Goal: Task Accomplishment & Management: Manage account settings

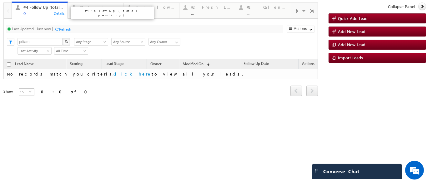
click at [44, 12] on div "0" at bounding box center [43, 13] width 40 height 5
click at [64, 29] on div "Refresh" at bounding box center [65, 29] width 12 height 5
click at [206, 10] on div "#2 Fresh Leads (Not Called) ..." at bounding box center [211, 9] width 40 height 12
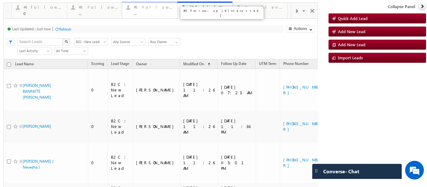
click at [146, 12] on div "..." at bounding box center [154, 13] width 40 height 5
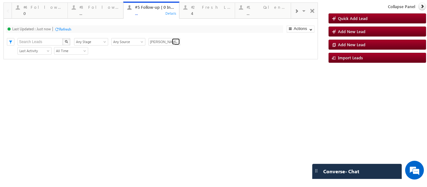
click at [176, 41] on span at bounding box center [176, 42] width 5 height 5
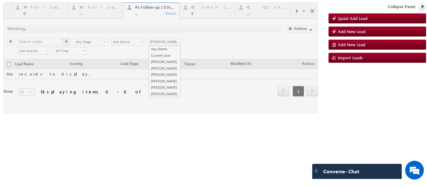
click at [159, 48] on div at bounding box center [160, 57] width 314 height 111
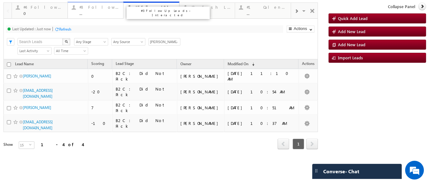
click at [99, 8] on div "#3 Follow Up Leads-Interacted" at bounding box center [99, 7] width 40 height 5
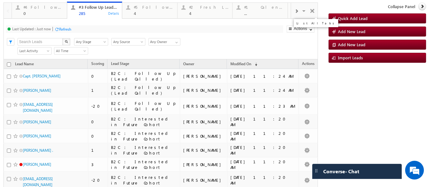
click at [302, 12] on span at bounding box center [304, 11] width 6 height 13
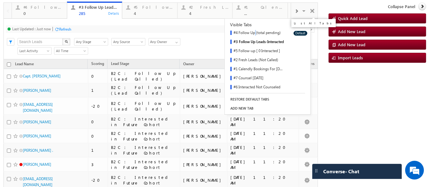
click at [252, 33] on link "#4 Follow Up (total pending)" at bounding box center [257, 33] width 64 height 9
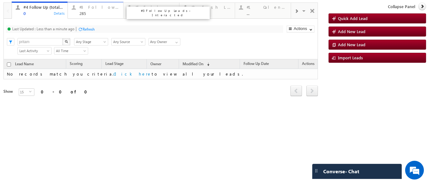
click at [94, 13] on div "285" at bounding box center [99, 13] width 40 height 5
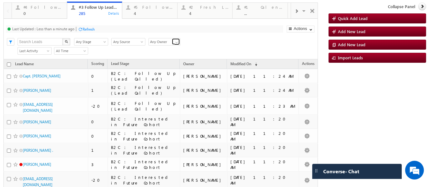
click at [175, 42] on span at bounding box center [176, 42] width 5 height 5
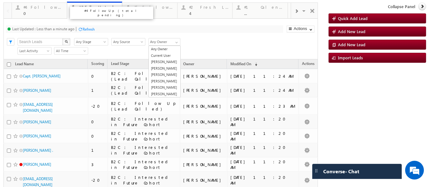
click at [40, 14] on div "0" at bounding box center [43, 13] width 40 height 5
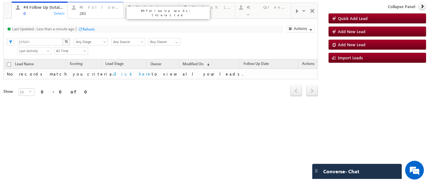
click at [91, 11] on div "285" at bounding box center [99, 13] width 40 height 5
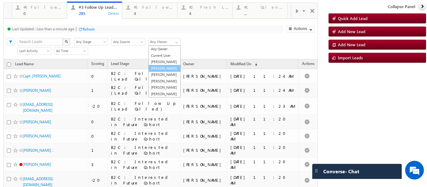
scroll to position [17, 0]
click at [162, 78] on link "[PERSON_NAME]" at bounding box center [164, 81] width 32 height 7
type input "[PERSON_NAME]"
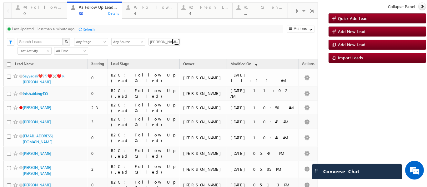
click at [177, 42] on span at bounding box center [176, 42] width 5 height 5
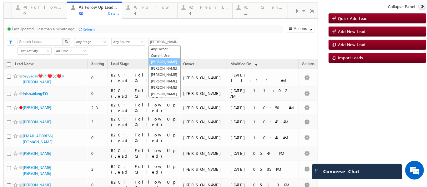
click at [161, 63] on link "[PERSON_NAME]" at bounding box center [164, 61] width 32 height 7
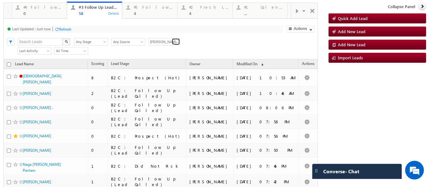
click at [177, 42] on span at bounding box center [176, 42] width 5 height 5
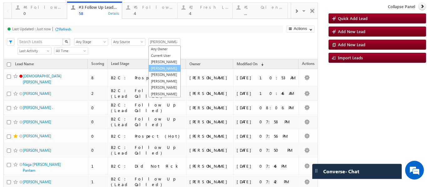
click at [164, 72] on link "[PERSON_NAME]" at bounding box center [164, 68] width 32 height 7
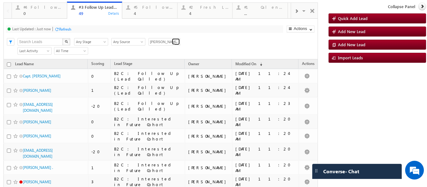
click at [178, 40] on span at bounding box center [176, 42] width 5 height 5
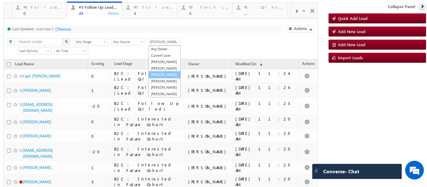
click at [163, 78] on link "[PERSON_NAME]" at bounding box center [164, 74] width 32 height 7
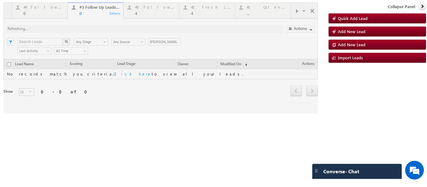
click at [177, 42] on div at bounding box center [160, 57] width 314 height 111
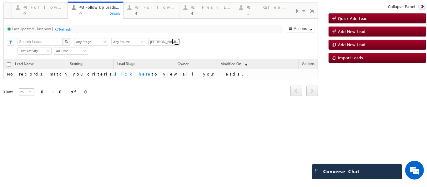
click at [176, 42] on span at bounding box center [176, 42] width 5 height 5
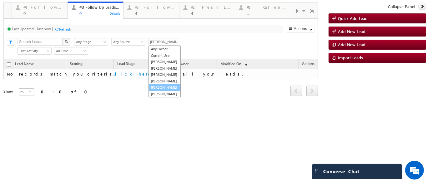
click at [161, 84] on link "[PERSON_NAME]" at bounding box center [164, 87] width 32 height 7
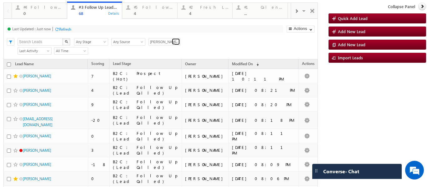
click at [177, 42] on span at bounding box center [176, 42] width 5 height 5
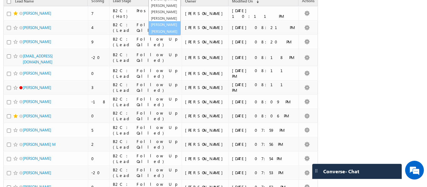
scroll to position [62, 0]
click at [161, 28] on link "[PERSON_NAME]" at bounding box center [164, 31] width 32 height 7
type input "[PERSON_NAME]"
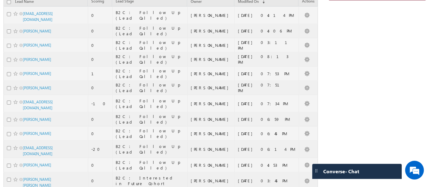
scroll to position [0, 0]
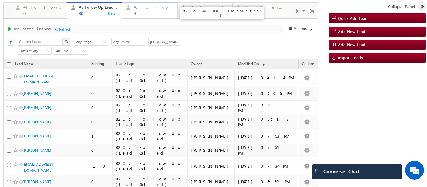
click at [157, 8] on div "#5 Follow-up [ 0 Interacted ]" at bounding box center [154, 7] width 40 height 5
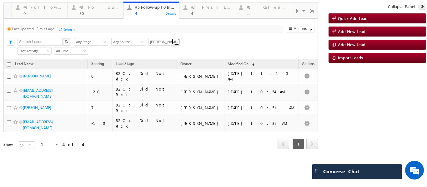
click at [176, 42] on span at bounding box center [176, 42] width 5 height 5
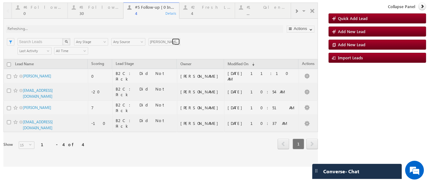
click at [174, 43] on span at bounding box center [176, 42] width 5 height 5
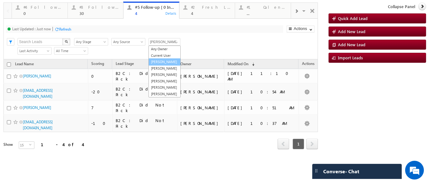
click at [161, 64] on link "[PERSON_NAME]" at bounding box center [164, 61] width 32 height 7
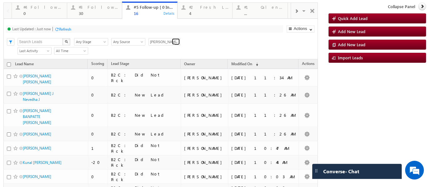
click at [177, 42] on span at bounding box center [176, 42] width 5 height 5
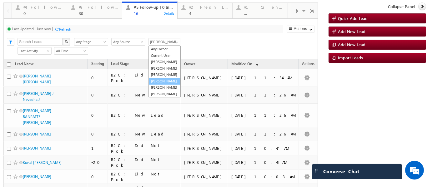
click at [163, 85] on link "[PERSON_NAME]" at bounding box center [164, 81] width 32 height 7
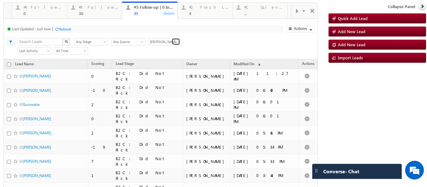
click at [176, 41] on span at bounding box center [176, 42] width 5 height 5
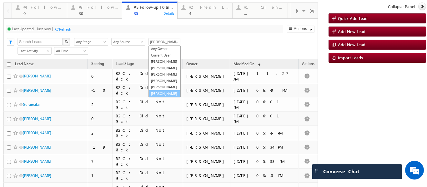
scroll to position [17, 0]
click at [160, 92] on link "[PERSON_NAME]" at bounding box center [164, 93] width 32 height 7
type input "[PERSON_NAME]"
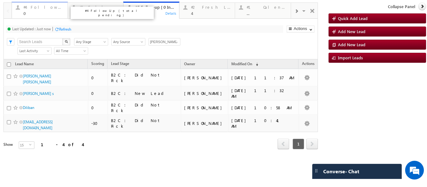
click at [50, 10] on div "#4 Follow Up (total pending) 0" at bounding box center [43, 9] width 40 height 12
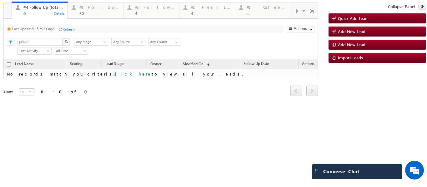
click at [68, 27] on div "Refresh" at bounding box center [68, 29] width 12 height 5
